Goal: Transaction & Acquisition: Book appointment/travel/reservation

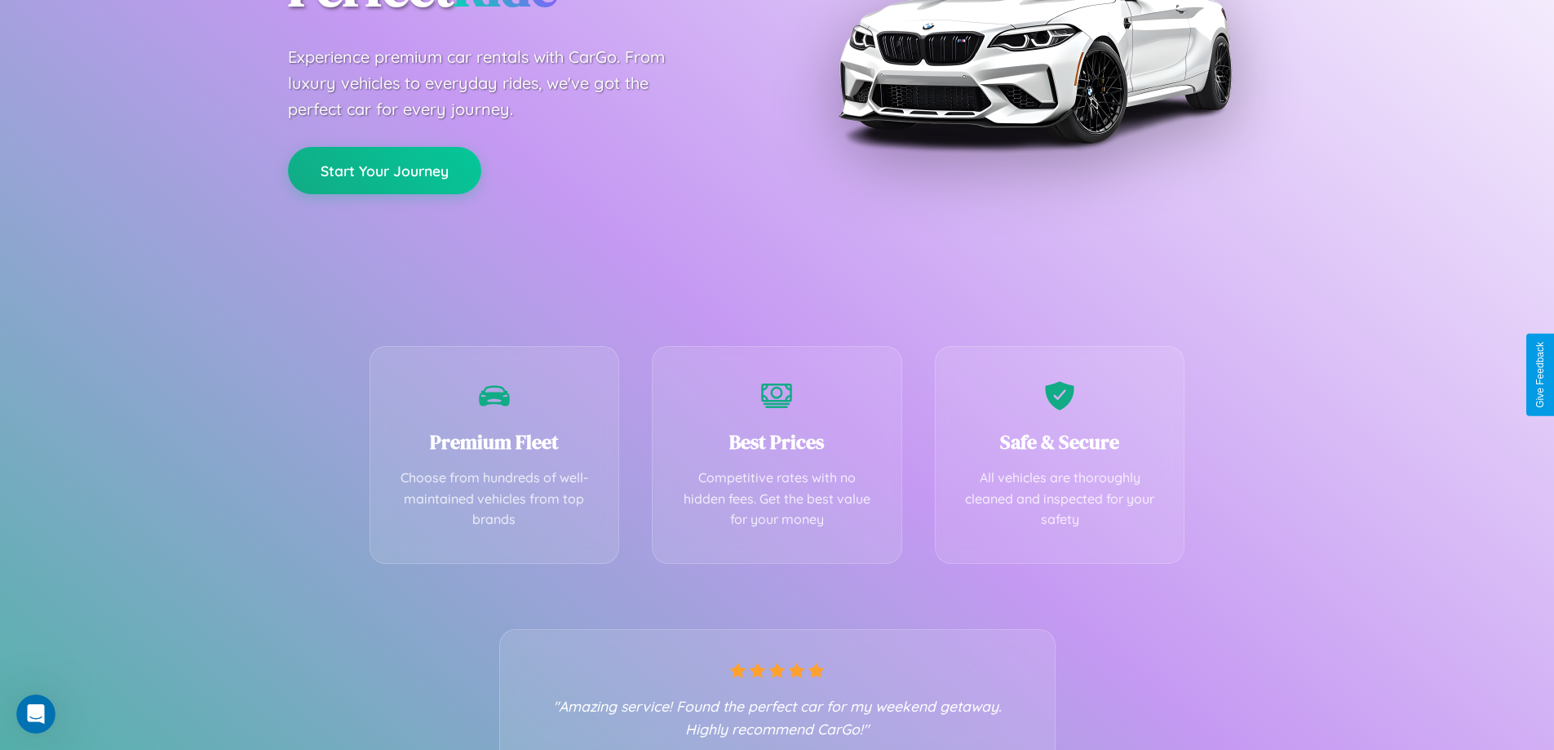
scroll to position [321, 0]
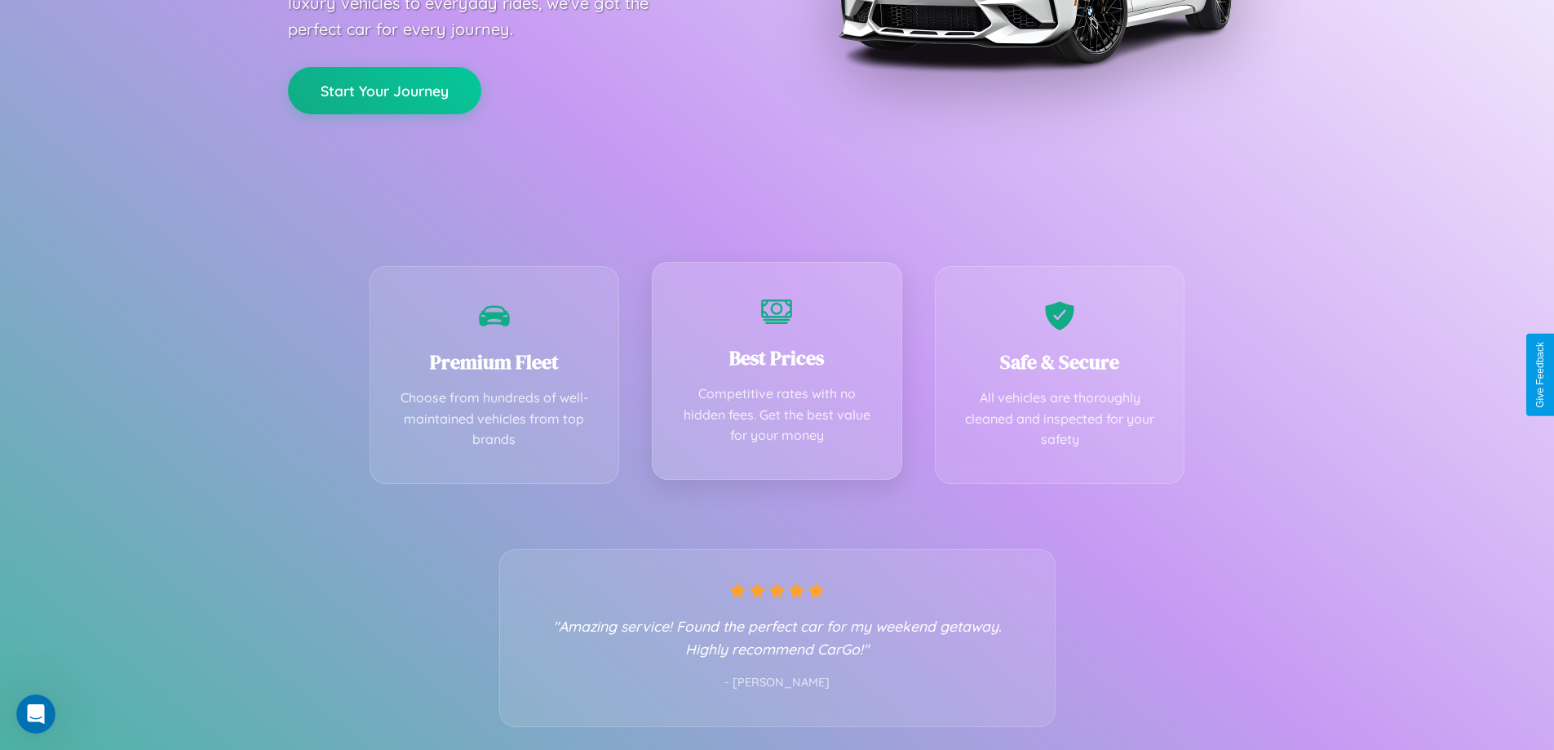
click at [777, 374] on div "Best Prices Competitive rates with no hidden fees. Get the best value for your …" at bounding box center [777, 371] width 250 height 218
click at [384, 89] on button "Start Your Journey" at bounding box center [384, 88] width 193 height 47
click at [384, 88] on button "Start Your Journey" at bounding box center [384, 88] width 193 height 47
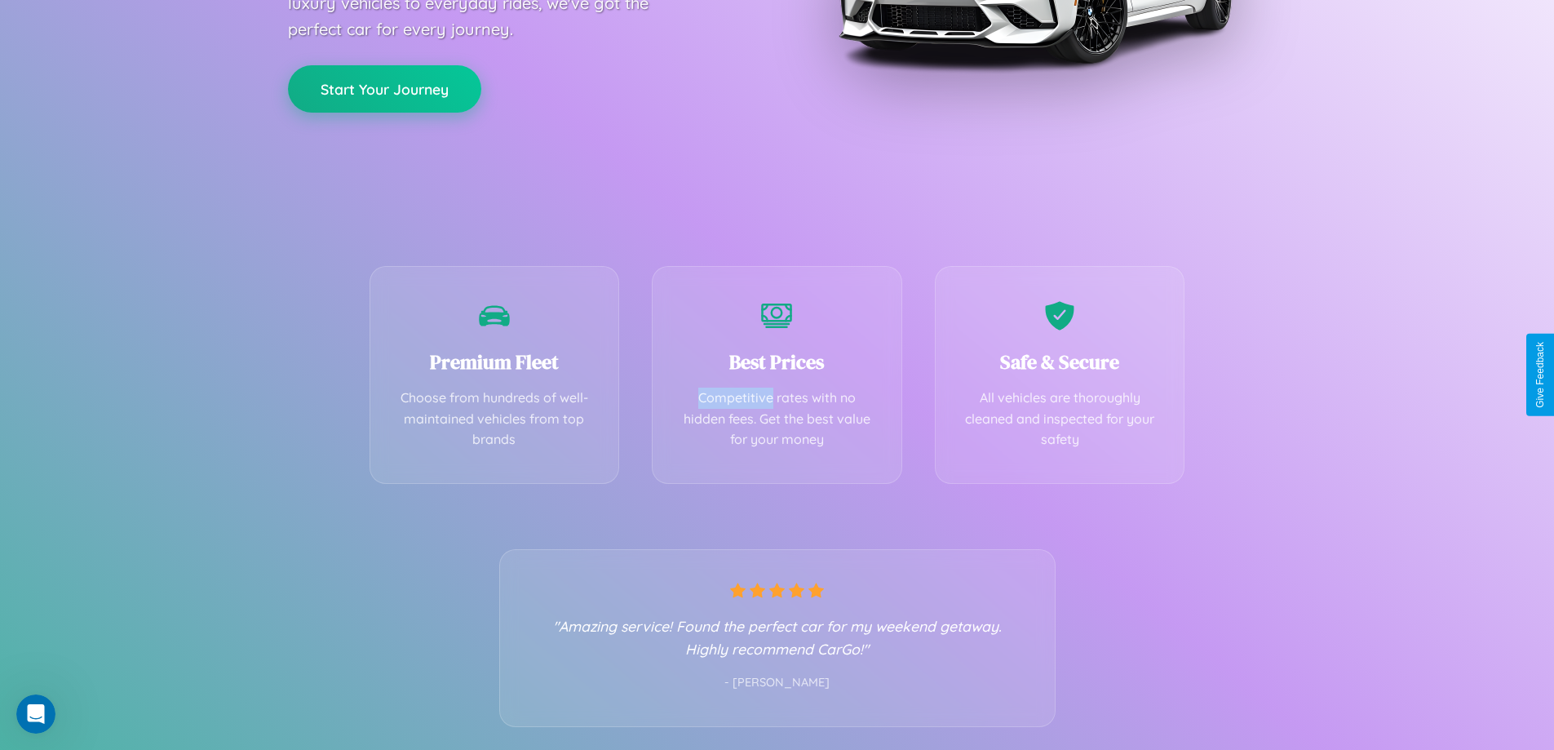
click at [384, 88] on button "Start Your Journey" at bounding box center [384, 88] width 193 height 47
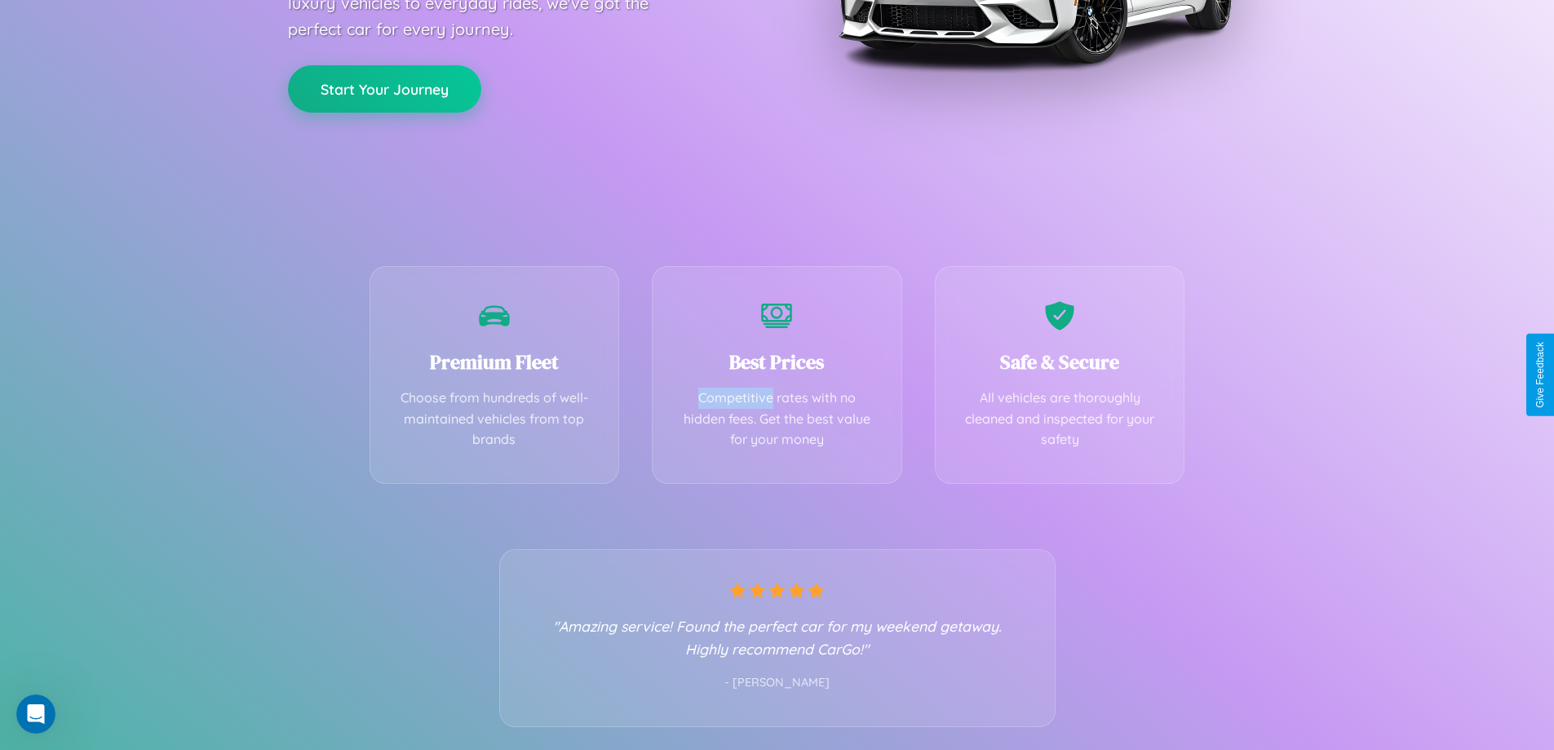
click at [384, 88] on button "Start Your Journey" at bounding box center [384, 88] width 193 height 47
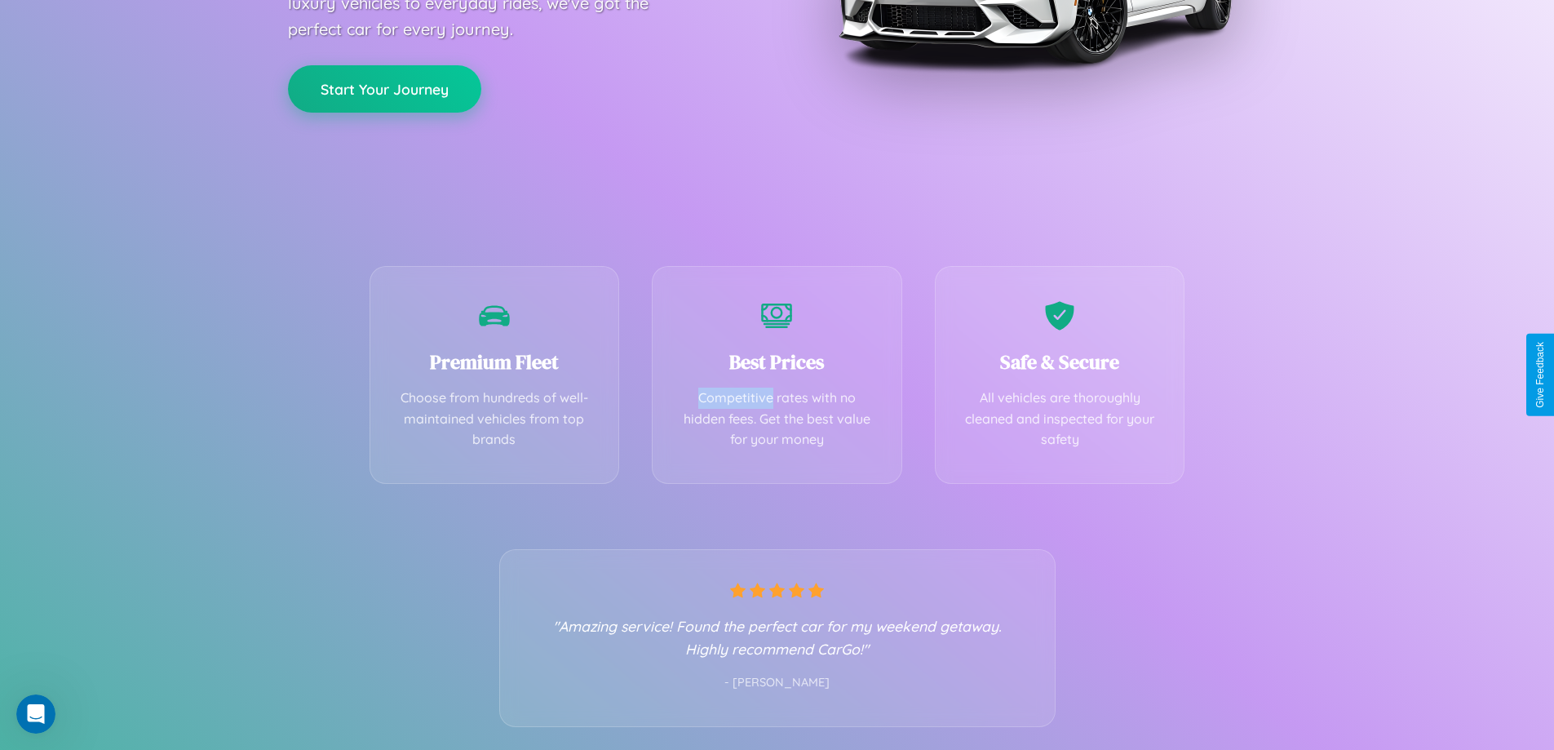
click at [384, 88] on button "Start Your Journey" at bounding box center [384, 88] width 193 height 47
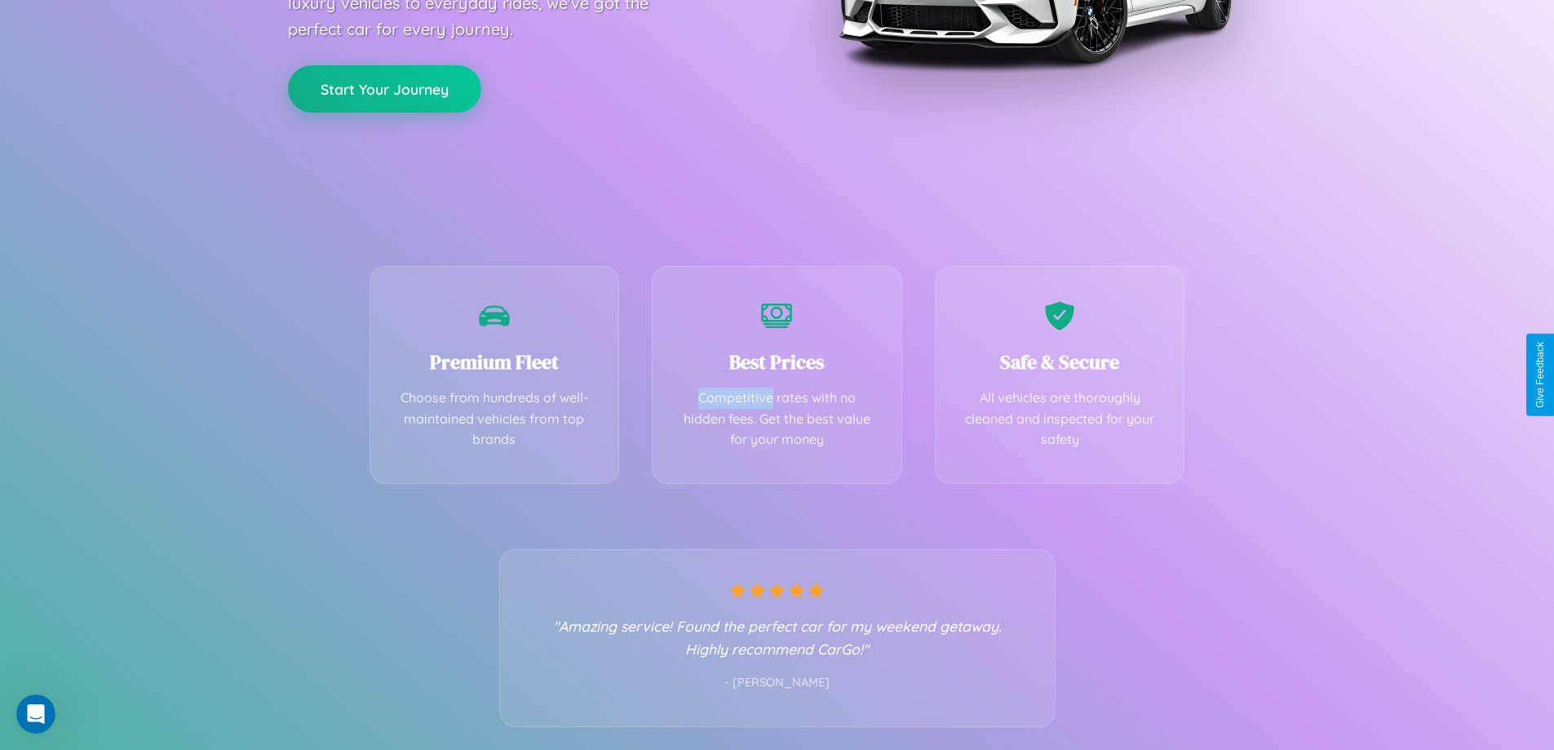
click at [384, 88] on button "Start Your Journey" at bounding box center [384, 88] width 193 height 47
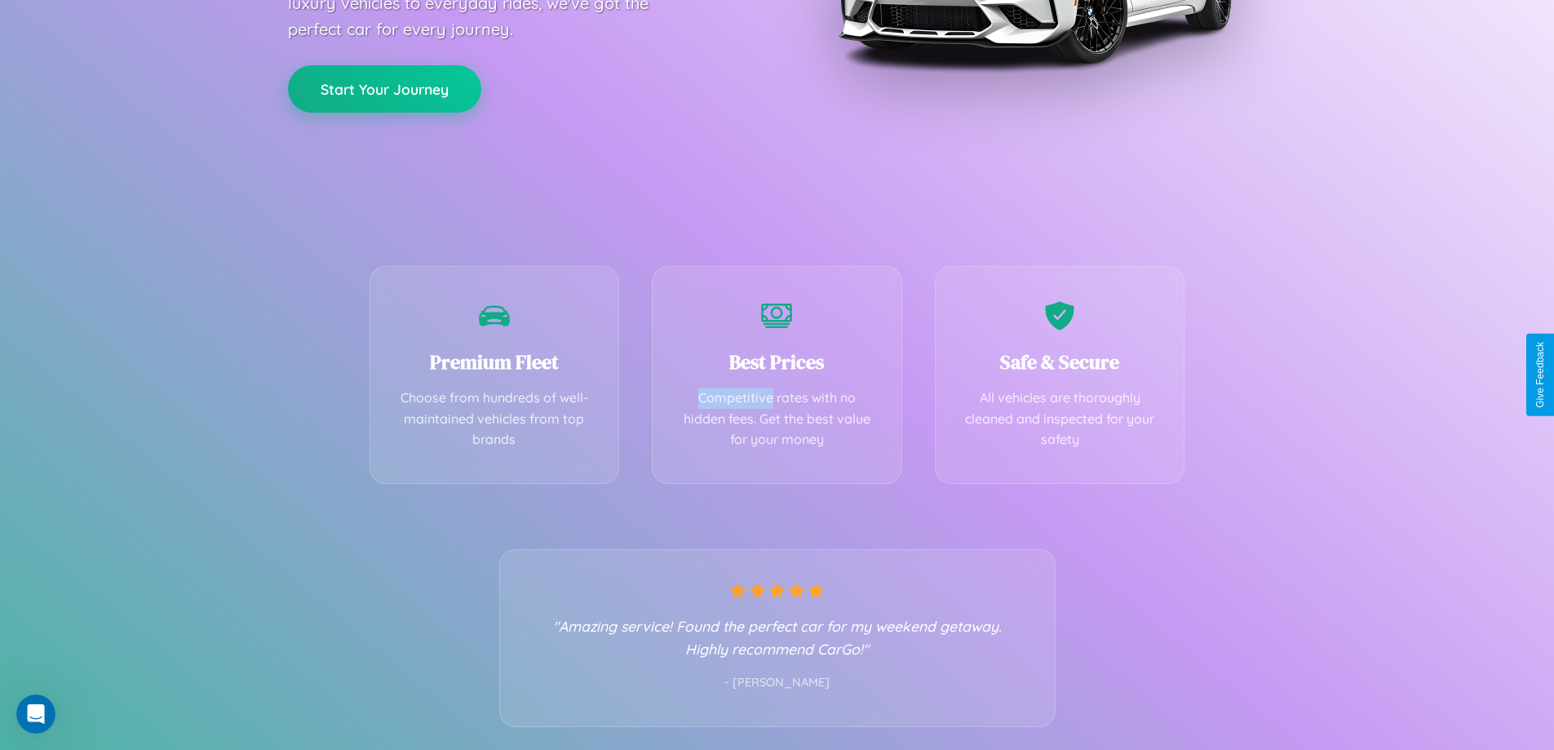
click at [384, 88] on button "Start Your Journey" at bounding box center [384, 88] width 193 height 47
